Goal: Information Seeking & Learning: Learn about a topic

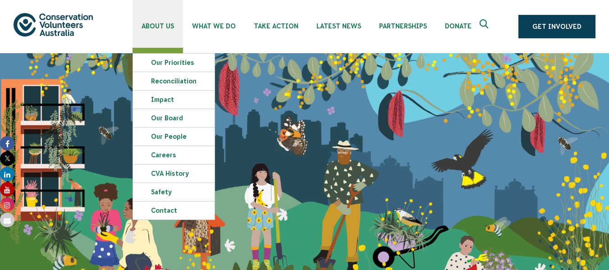
click at [158, 29] on span "About Us" at bounding box center [158, 26] width 32 height 7
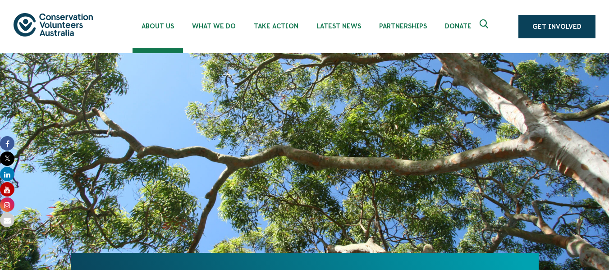
click at [55, 37] on div "About Us Our Priorities Reconciliation Impact Our Board Our People Careers CVA …" at bounding box center [305, 26] width 582 height 53
click at [59, 21] on img at bounding box center [53, 24] width 79 height 23
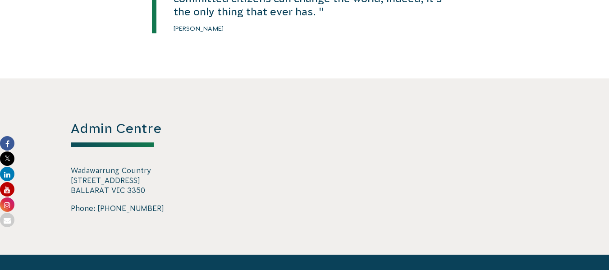
scroll to position [1486, 0]
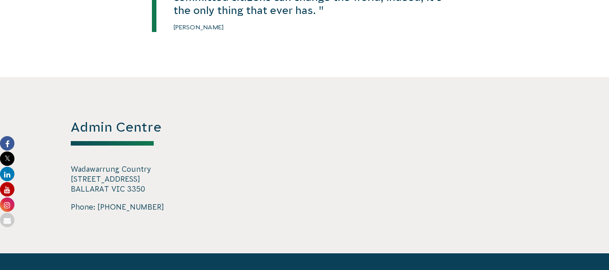
drag, startPoint x: 71, startPoint y: 176, endPoint x: 154, endPoint y: 179, distance: 83.5
click at [154, 179] on p "Wadawarrung Country 728 Barkly Street BALLARAT VIC 3350" at bounding box center [142, 179] width 143 height 30
copy p "728 Barkly Street"
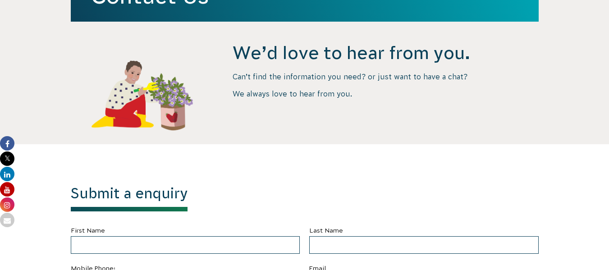
scroll to position [0, 0]
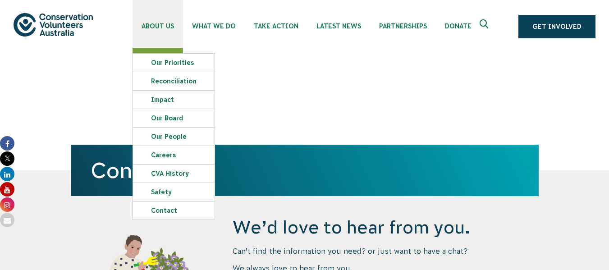
click at [163, 28] on span "About Us" at bounding box center [158, 26] width 32 height 7
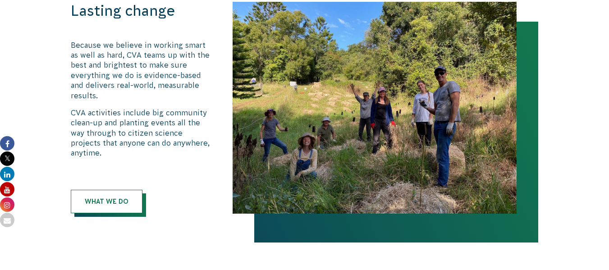
scroll to position [569, 0]
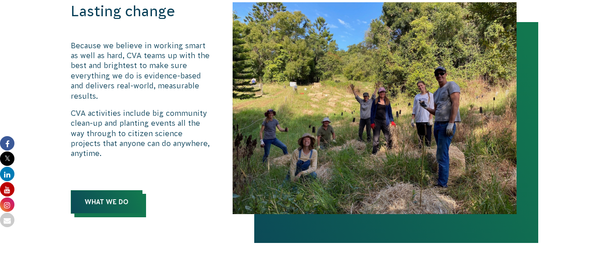
click at [113, 190] on link "What We Do" at bounding box center [107, 201] width 72 height 23
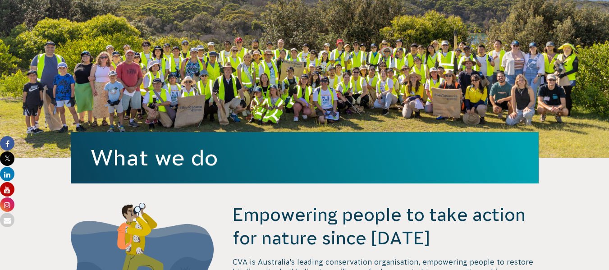
scroll to position [121, 0]
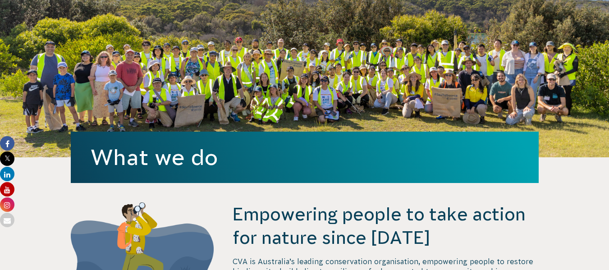
click at [8, 138] on icon at bounding box center [7, 143] width 14 height 14
click at [9, 200] on icon at bounding box center [7, 205] width 14 height 14
click at [5, 155] on icon at bounding box center [7, 159] width 14 height 14
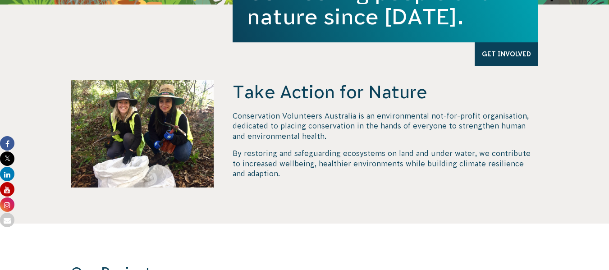
scroll to position [315, 0]
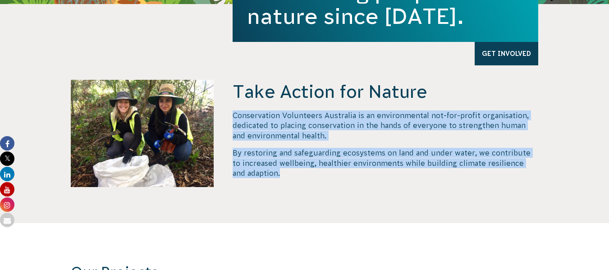
drag, startPoint x: 232, startPoint y: 115, endPoint x: 268, endPoint y: 177, distance: 71.8
click at [268, 177] on div "Take Action for Nature Conservation Volunteers Australia is an environmental no…" at bounding box center [304, 151] width 487 height 143
copy div "Conservation Volunteers Australia is an environmental not-for-profit organisati…"
click at [285, 187] on div "Take Action for Nature Conservation Volunteers Australia is an environmental no…" at bounding box center [386, 151] width 306 height 143
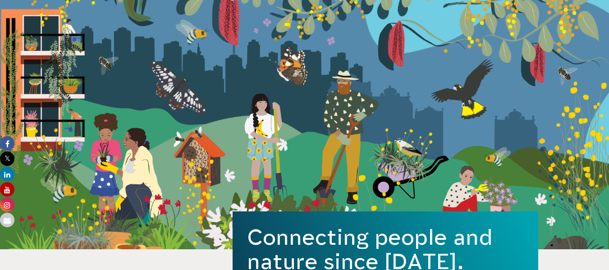
scroll to position [0, 0]
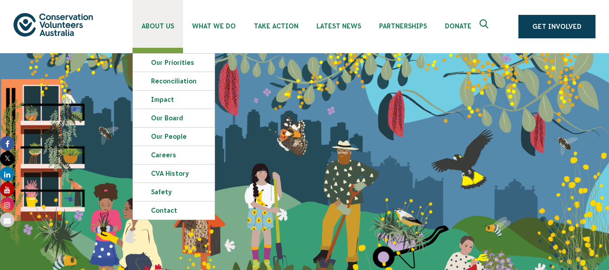
click at [153, 31] on link "About Us" at bounding box center [158, 24] width 51 height 48
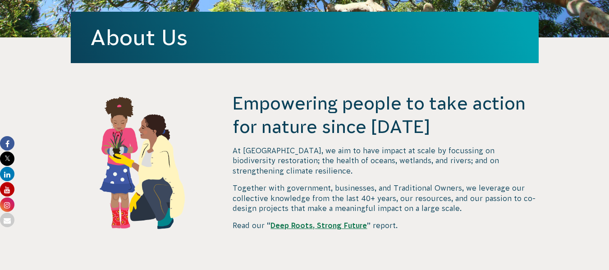
scroll to position [242, 0]
